Goal: Transaction & Acquisition: Obtain resource

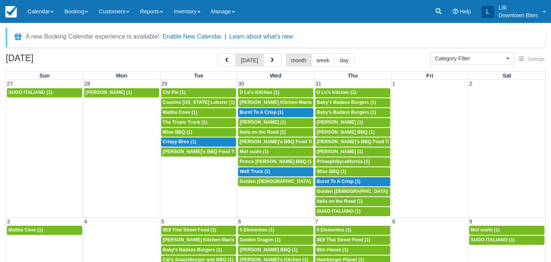
select select
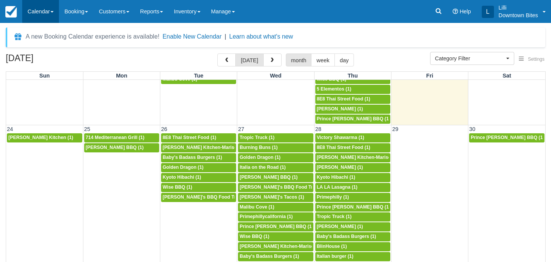
click at [39, 9] on link "Calendar" at bounding box center [40, 11] width 37 height 23
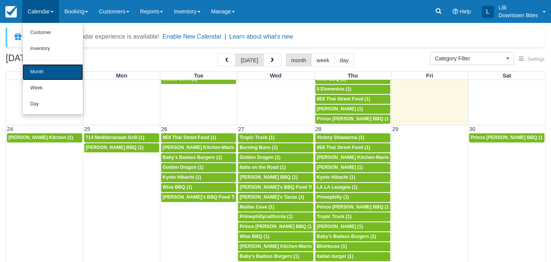
click at [44, 70] on link "Month" at bounding box center [53, 72] width 60 height 16
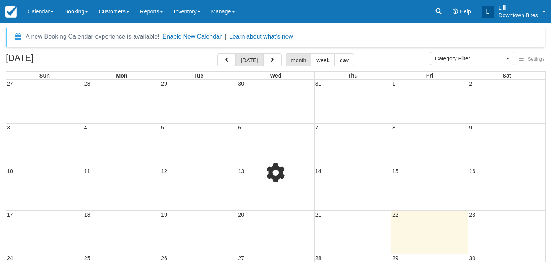
select select
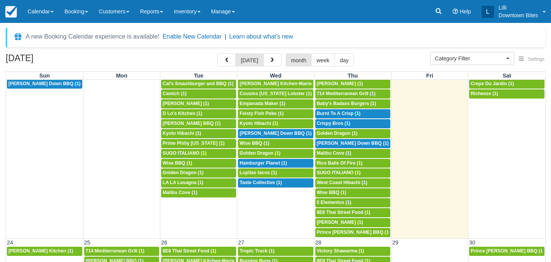
scroll to position [459, 0]
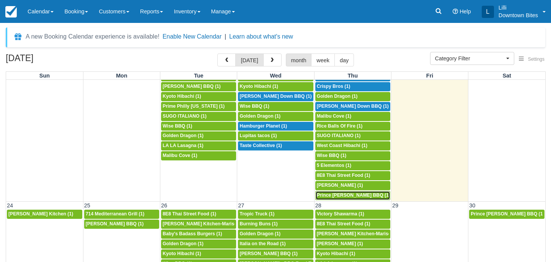
click at [353, 196] on span "Prince Skye Blue BBQ (1)" at bounding box center [353, 195] width 73 height 5
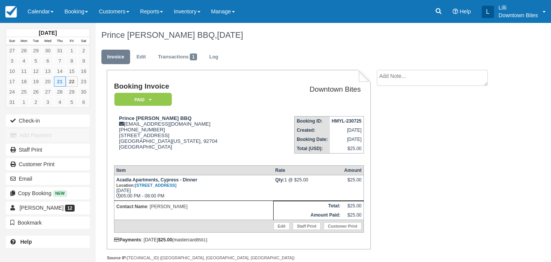
click at [406, 78] on textarea at bounding box center [432, 78] width 111 height 16
drag, startPoint x: 437, startPoint y: 78, endPoint x: 348, endPoint y: 78, distance: 89.5
click at [348, 78] on div "Booking Invoice Paid   Pending Reserved Deposit Waiting Cancelled On Hold Downt…" at bounding box center [302, 174] width 413 height 208
type textarea "Slow dinner on 8/21"
click at [417, 121] on input "Show on invoice" at bounding box center [419, 120] width 5 height 5
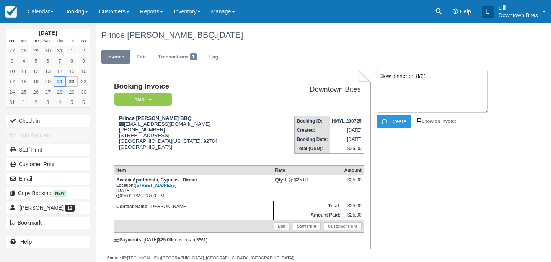
checkbox input "true"
click at [398, 122] on button "Create" at bounding box center [394, 121] width 34 height 13
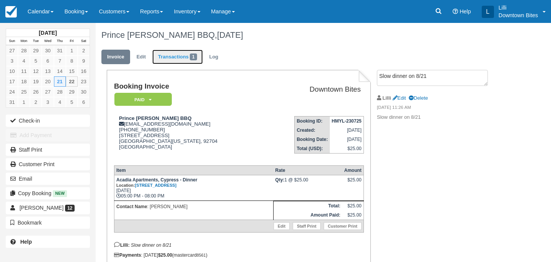
click at [180, 58] on link "Transactions 1" at bounding box center [177, 57] width 51 height 15
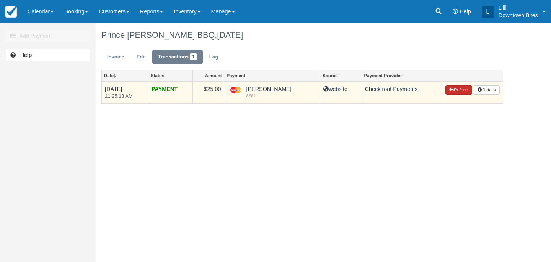
click at [460, 91] on button "Refund" at bounding box center [458, 90] width 27 height 10
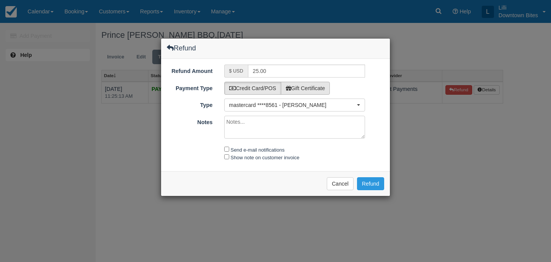
click at [320, 88] on label "Gift Certificate" at bounding box center [305, 88] width 49 height 13
radio input "true"
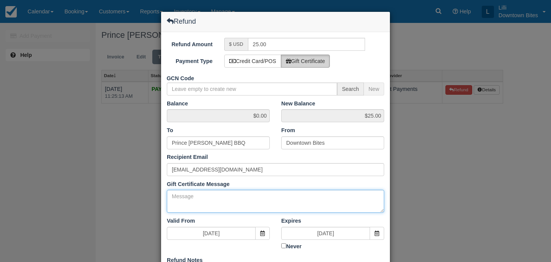
click at [215, 204] on textarea "Gift Certificate Message" at bounding box center [275, 201] width 217 height 23
paste textarea "Slow dinner on 8/21"
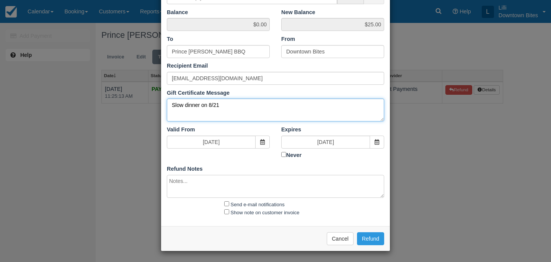
type textarea "Slow dinner on 8/21"
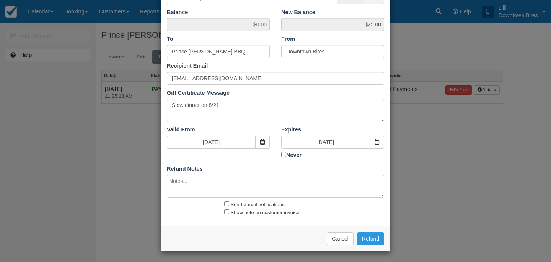
click at [203, 184] on textarea at bounding box center [275, 186] width 217 height 23
paste textarea "Slow dinner on 8/21"
type textarea "Slow dinner on 8/21"
click at [226, 202] on input "Send e-mail notifications" at bounding box center [226, 204] width 5 height 5
checkbox input "true"
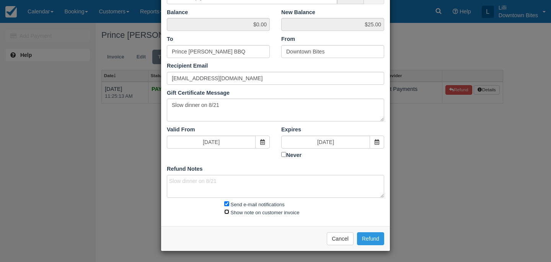
click at [226, 210] on input "Show note on customer invoice" at bounding box center [226, 212] width 5 height 5
checkbox input "true"
click at [378, 239] on button "Refund" at bounding box center [370, 239] width 27 height 13
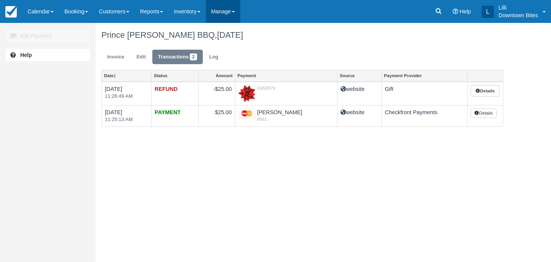
click at [228, 12] on link "Manage" at bounding box center [223, 11] width 34 height 23
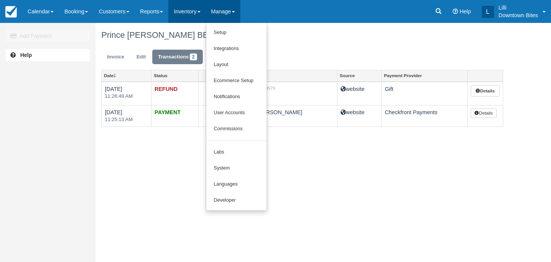
click at [188, 14] on link "Inventory" at bounding box center [186, 11] width 37 height 23
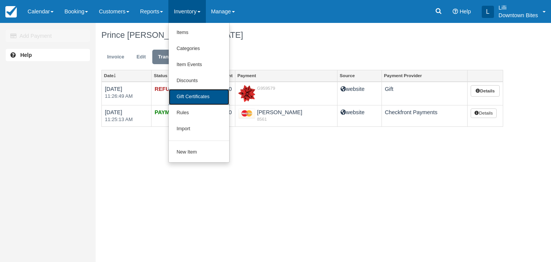
click at [203, 95] on link "Gift Certificates" at bounding box center [199, 97] width 60 height 16
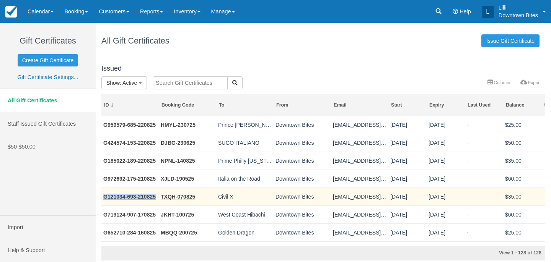
drag, startPoint x: 159, startPoint y: 199, endPoint x: 104, endPoint y: 199, distance: 54.3
click at [104, 199] on tr "G121034-693-210825 TXQH-070825 Civil X Downtown Bites don@civilxtruck.com 08/21…" at bounding box center [349, 197] width 497 height 18
copy link "G121034-693-210825"
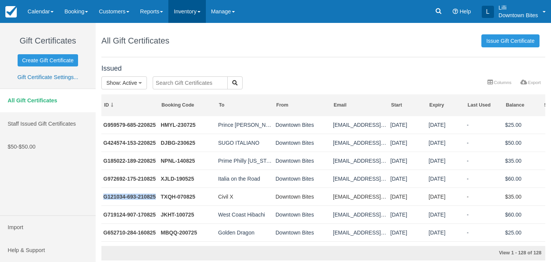
click at [199, 8] on link "Inventory" at bounding box center [186, 11] width 37 height 23
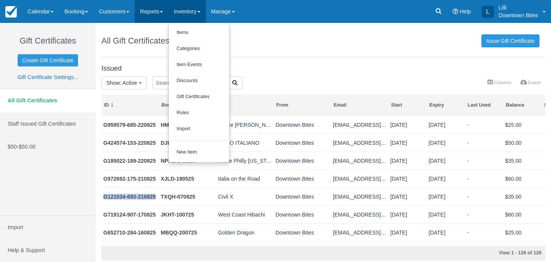
click at [149, 13] on link "Reports" at bounding box center [152, 11] width 34 height 23
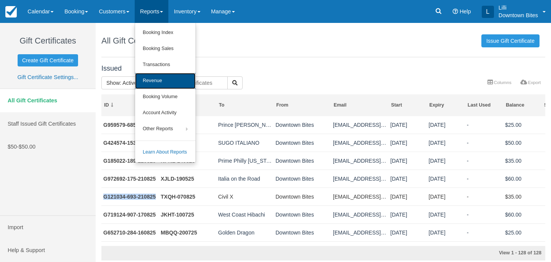
click at [166, 83] on link "Revenue" at bounding box center [165, 81] width 60 height 16
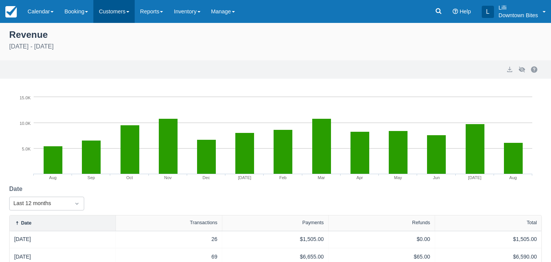
click at [117, 12] on link "Customers" at bounding box center [113, 11] width 41 height 23
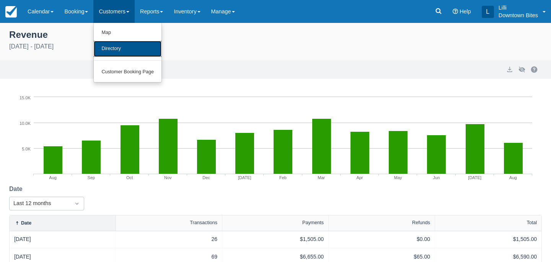
click at [117, 51] on link "Directory" at bounding box center [128, 49] width 68 height 16
